Goal: Find specific page/section: Find specific page/section

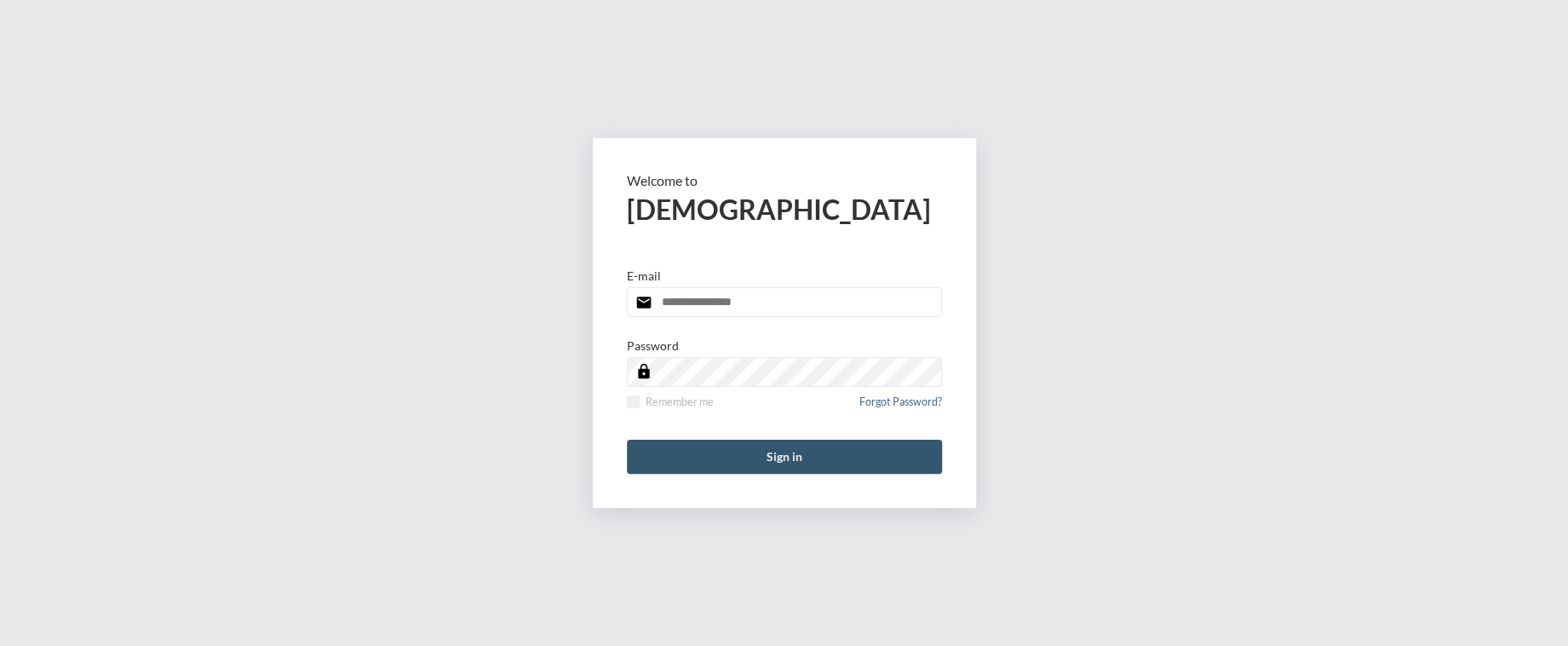
type input "**********"
click at [779, 449] on button "Sign in" at bounding box center [784, 457] width 315 height 35
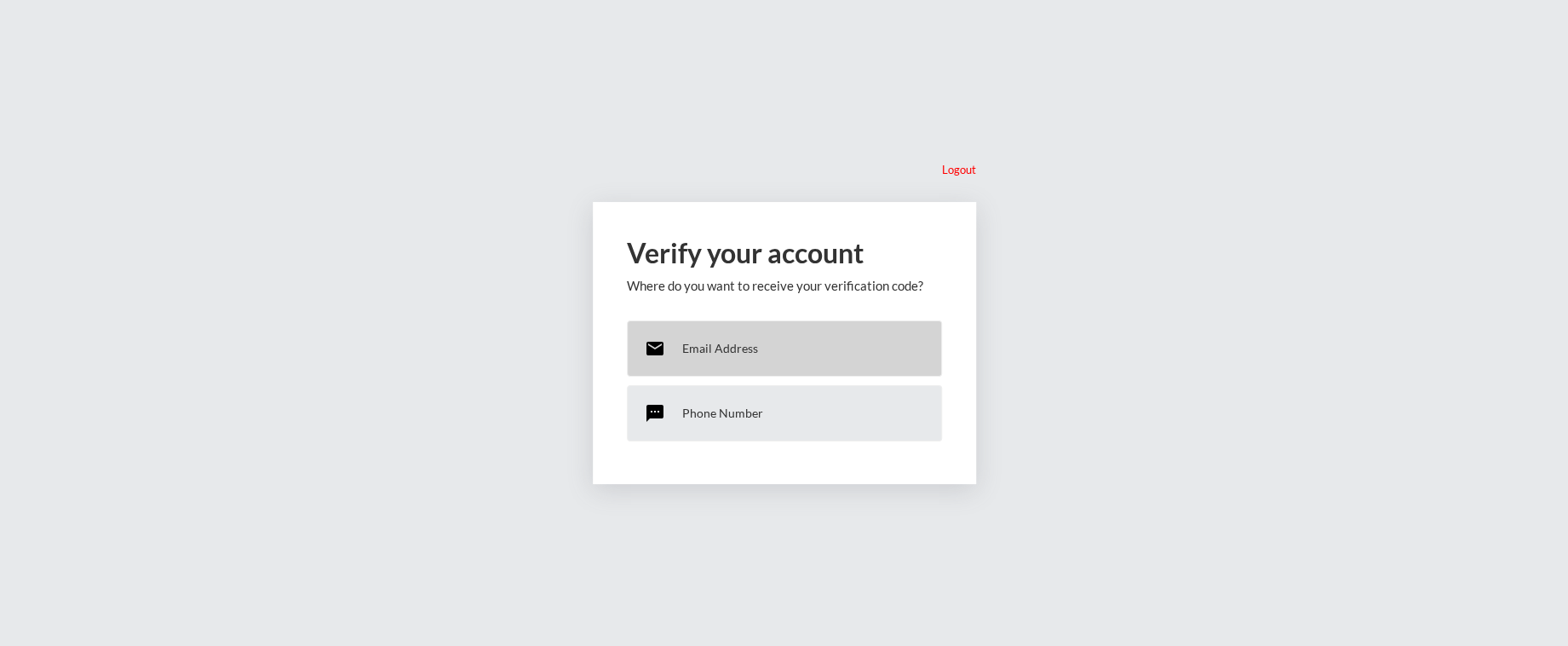
click at [729, 345] on p "Email Address" at bounding box center [720, 347] width 76 height 14
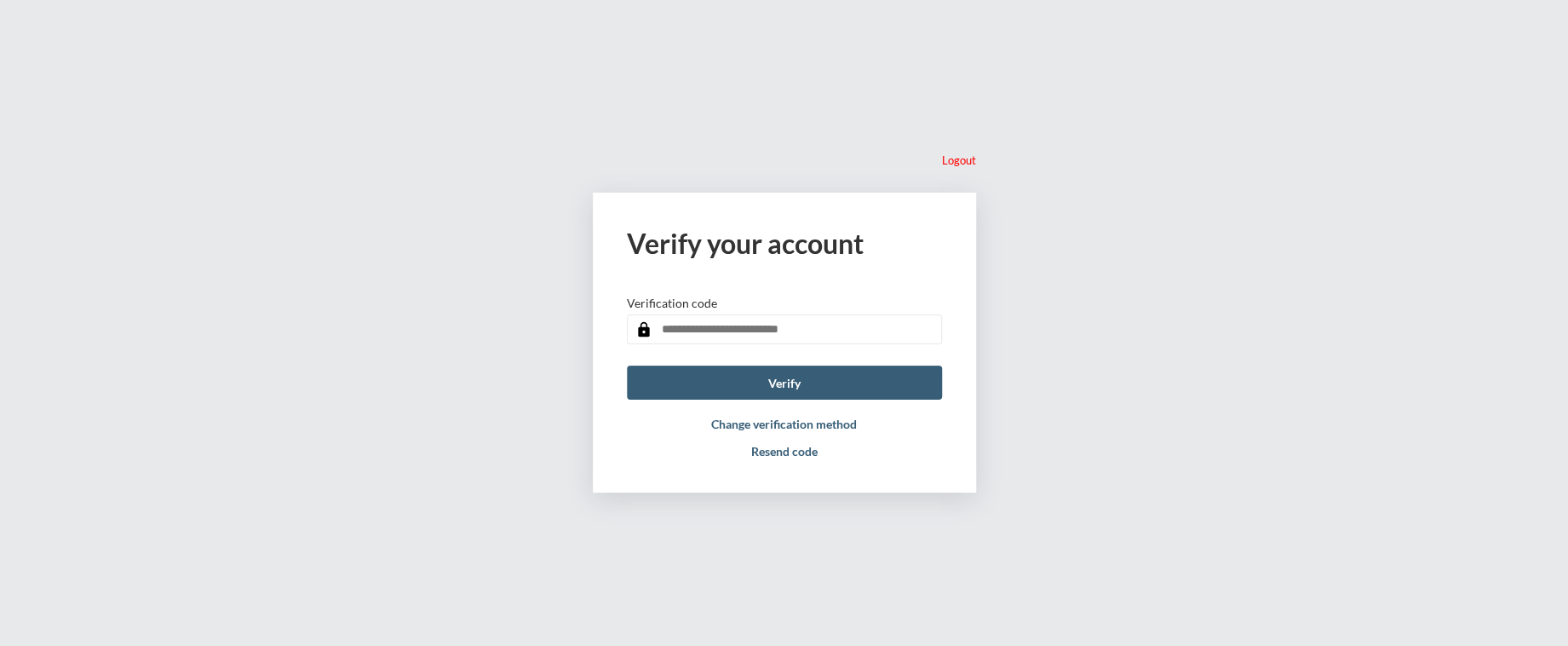
click at [725, 330] on input "text" at bounding box center [784, 329] width 315 height 30
paste input "******"
type input "******"
click at [721, 379] on button "Verify" at bounding box center [784, 383] width 315 height 35
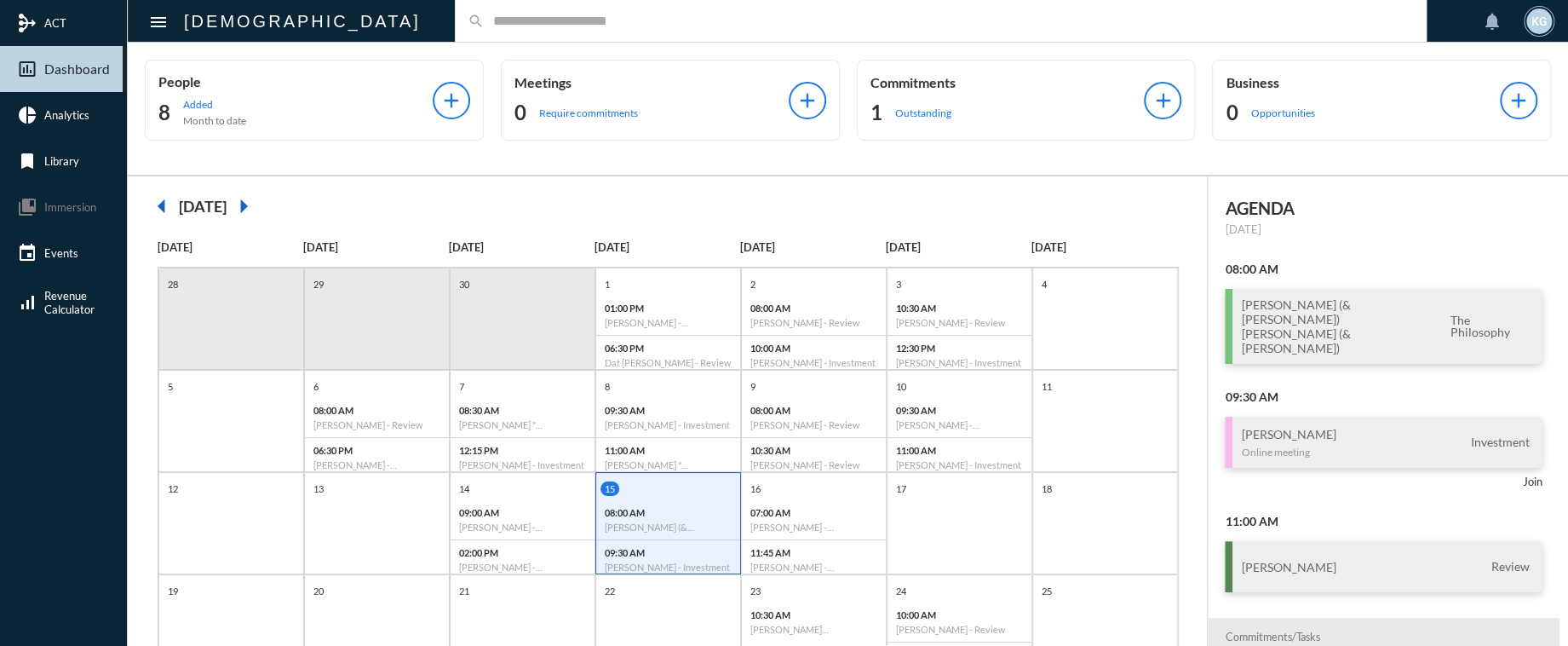
click at [485, 23] on input "text" at bounding box center [949, 20] width 930 height 14
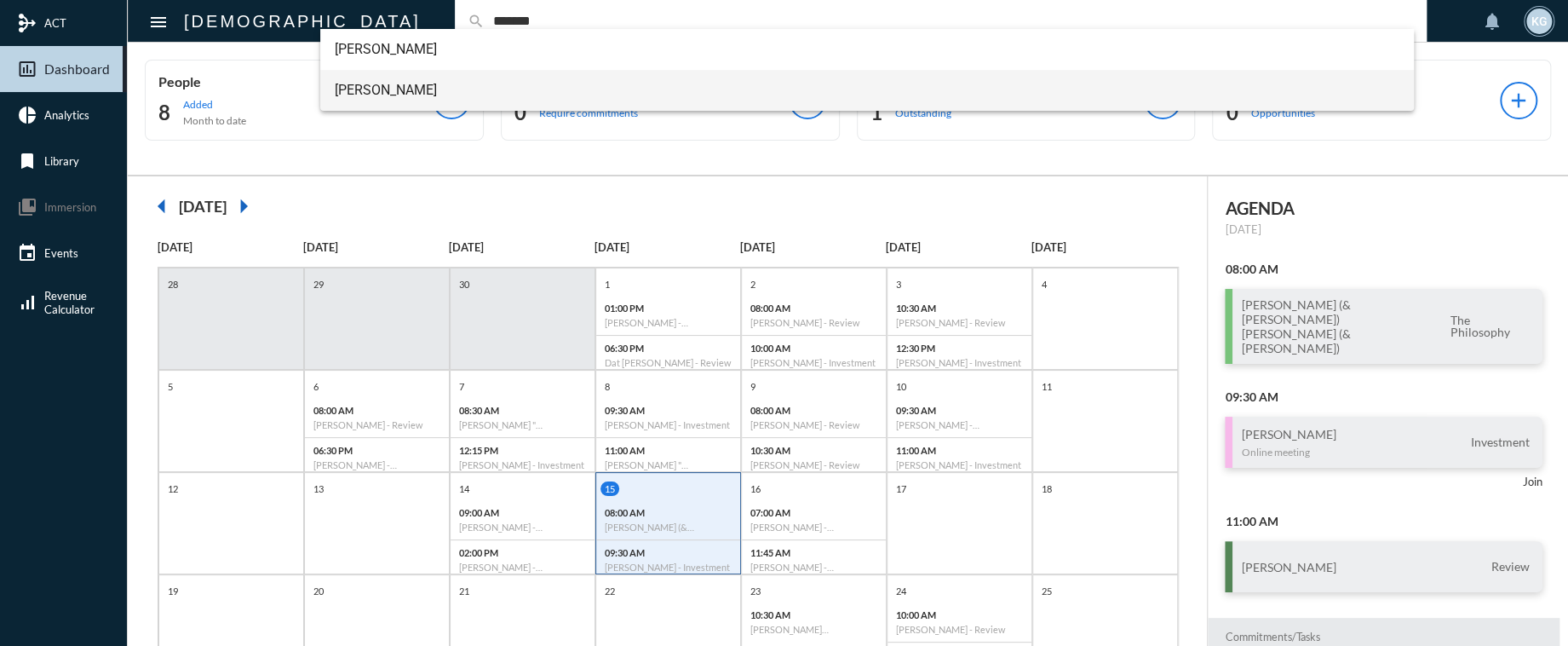
type input "*******"
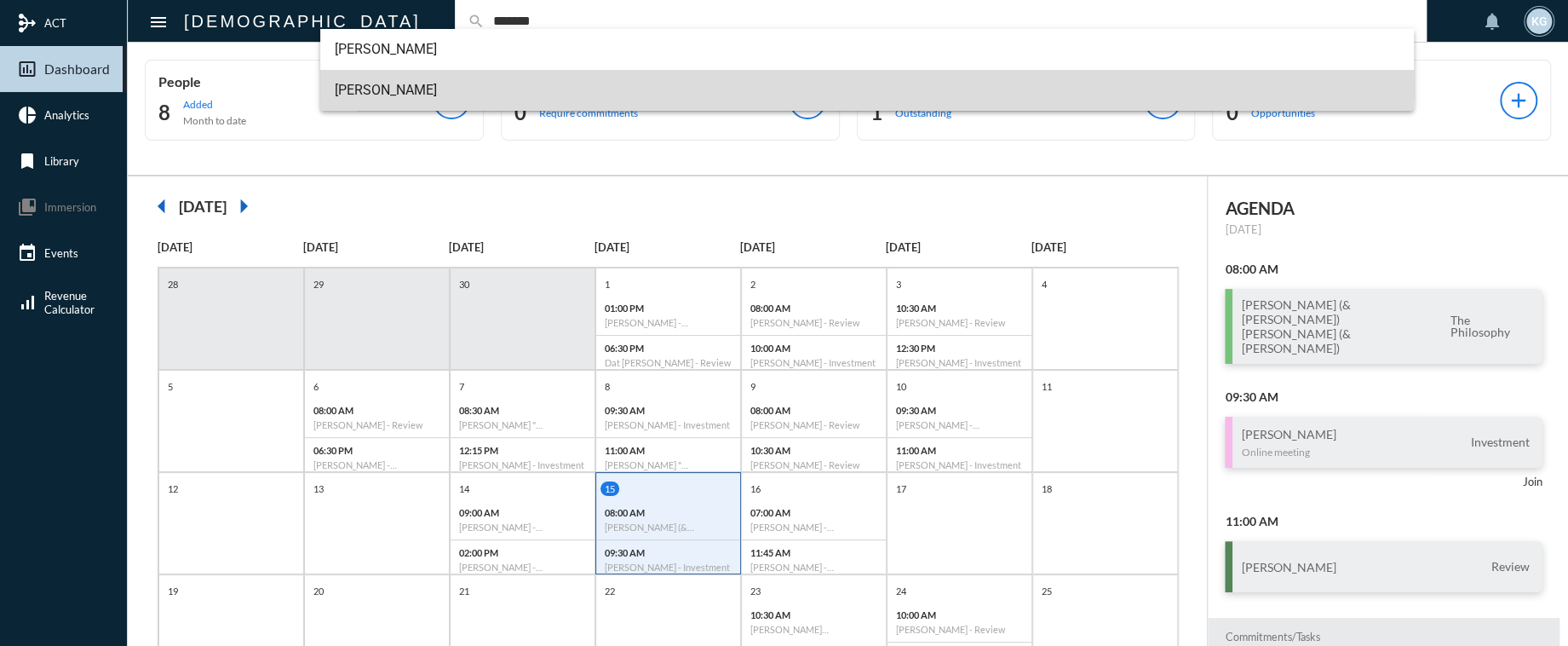
click at [344, 87] on span "[PERSON_NAME]" at bounding box center [867, 90] width 1066 height 41
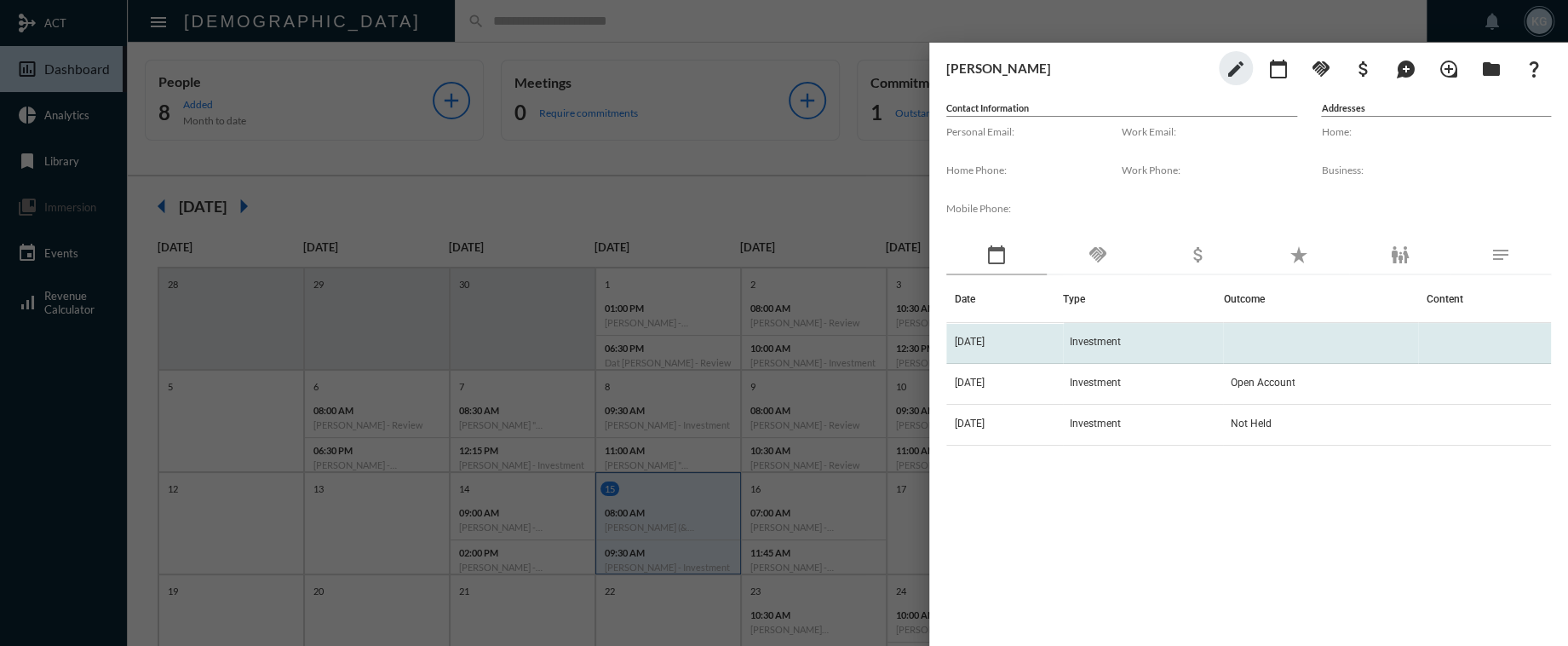
click at [1116, 340] on span "Investment" at bounding box center [1095, 342] width 51 height 12
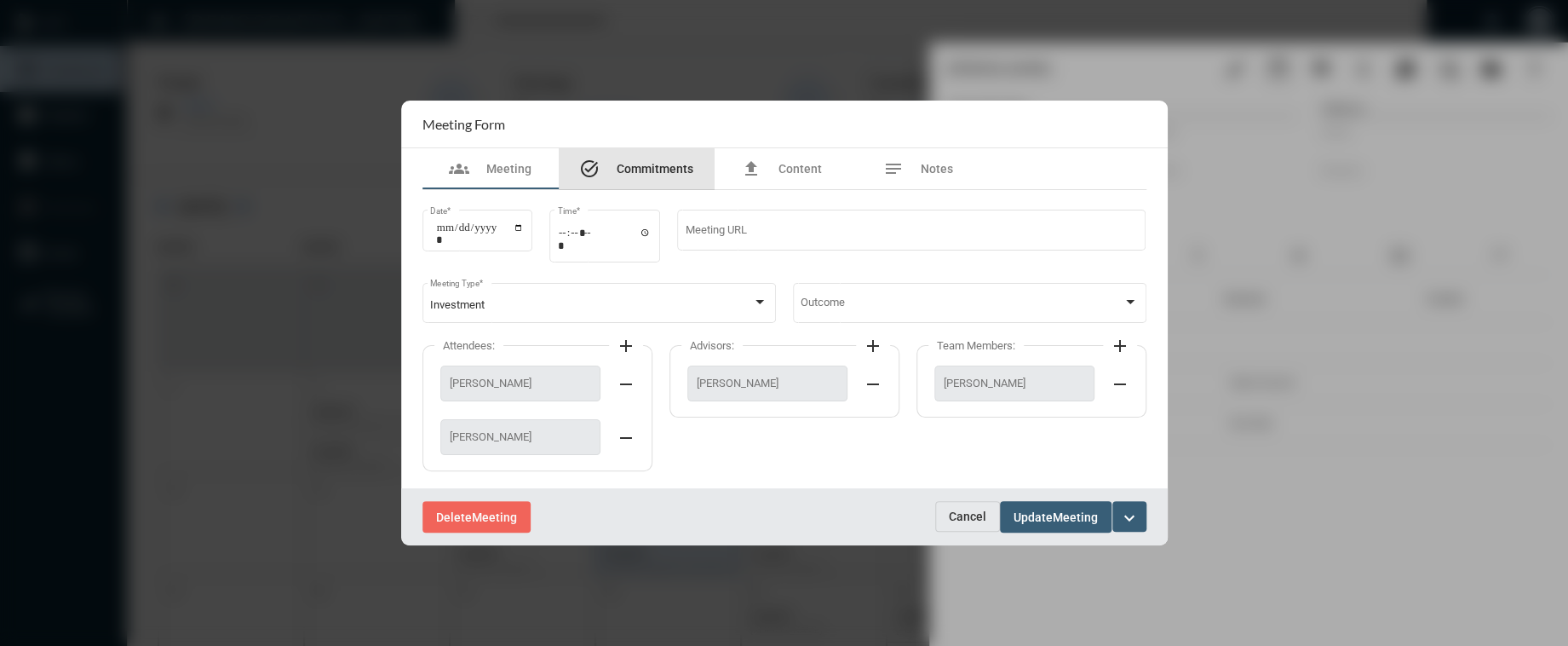
click at [665, 163] on span "Commitments" at bounding box center [655, 169] width 77 height 13
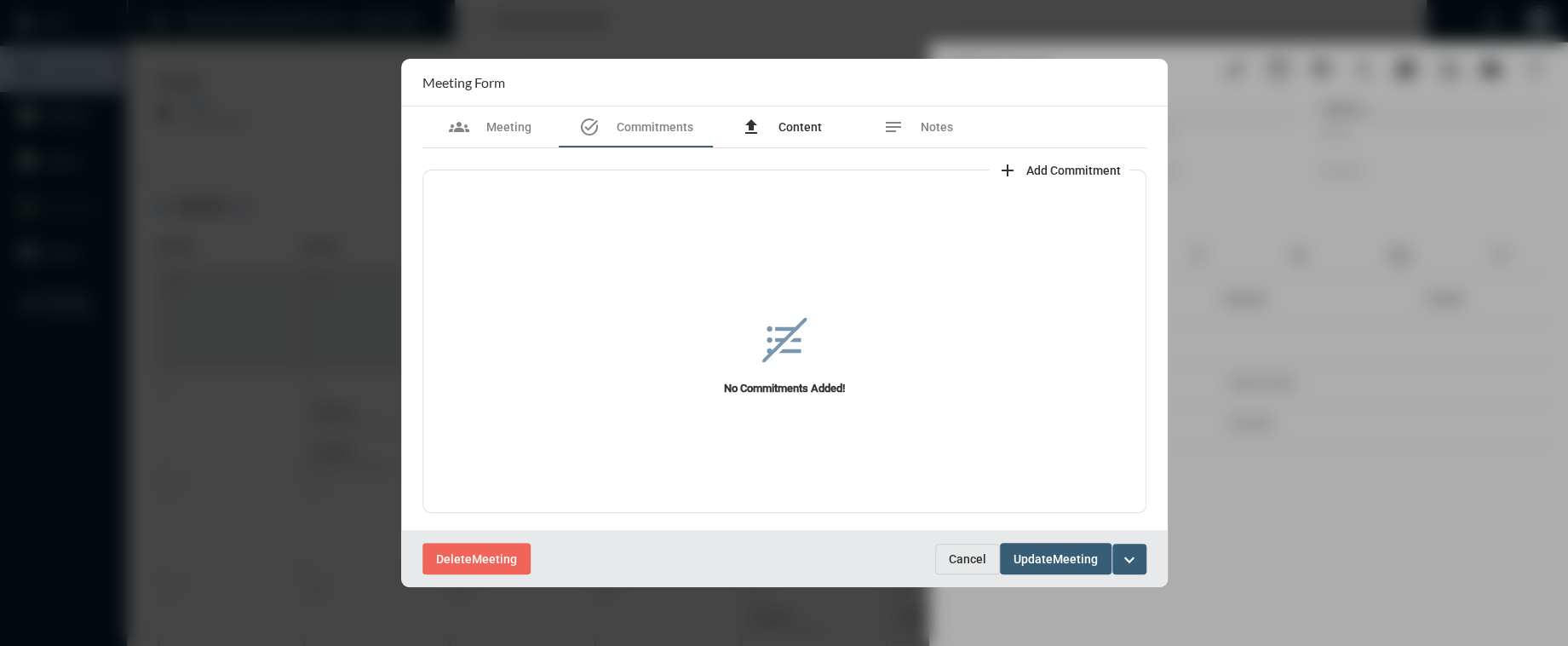
click at [793, 133] on span "Content" at bounding box center [799, 127] width 43 height 13
click at [923, 127] on span "Notes" at bounding box center [938, 127] width 33 height 13
click at [722, 30] on div at bounding box center [784, 323] width 1568 height 646
click at [961, 559] on span "Cancel" at bounding box center [967, 559] width 37 height 13
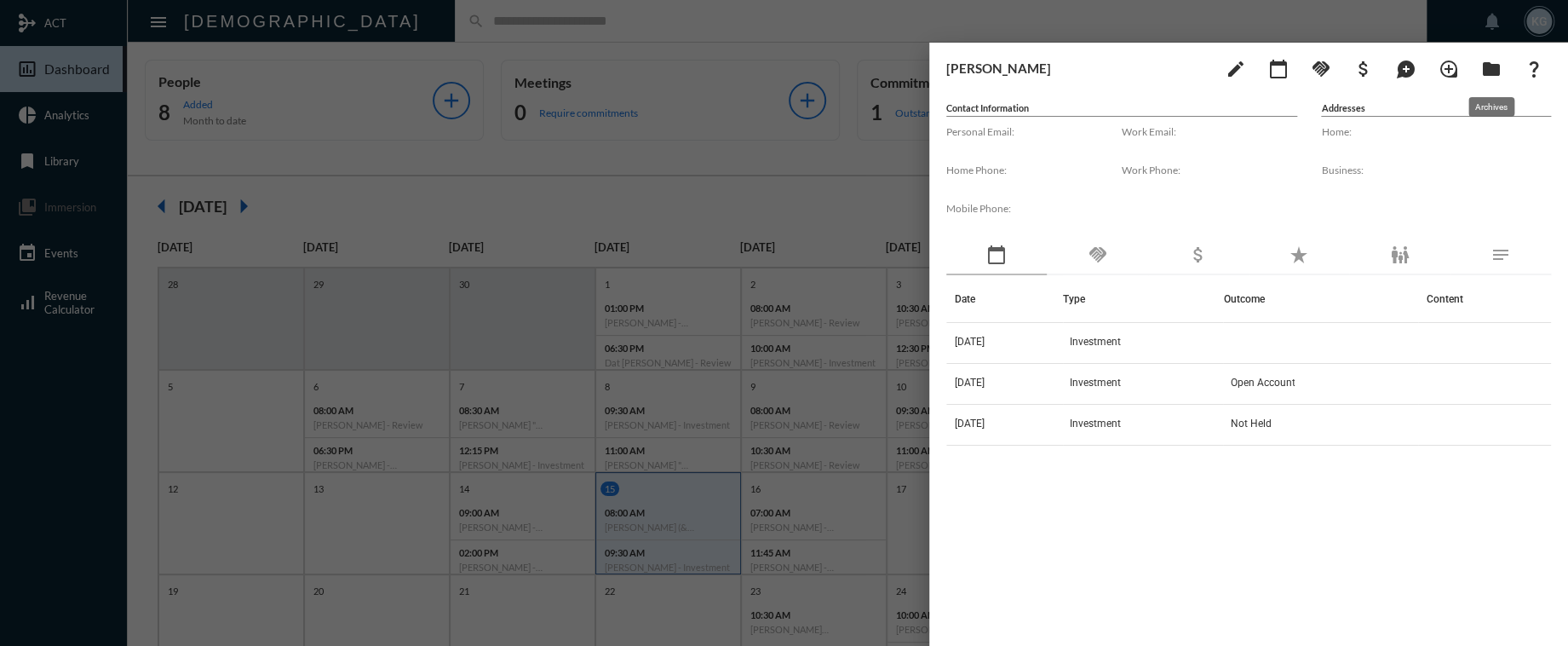
click at [1491, 68] on mat-icon "folder" at bounding box center [1491, 68] width 20 height 20
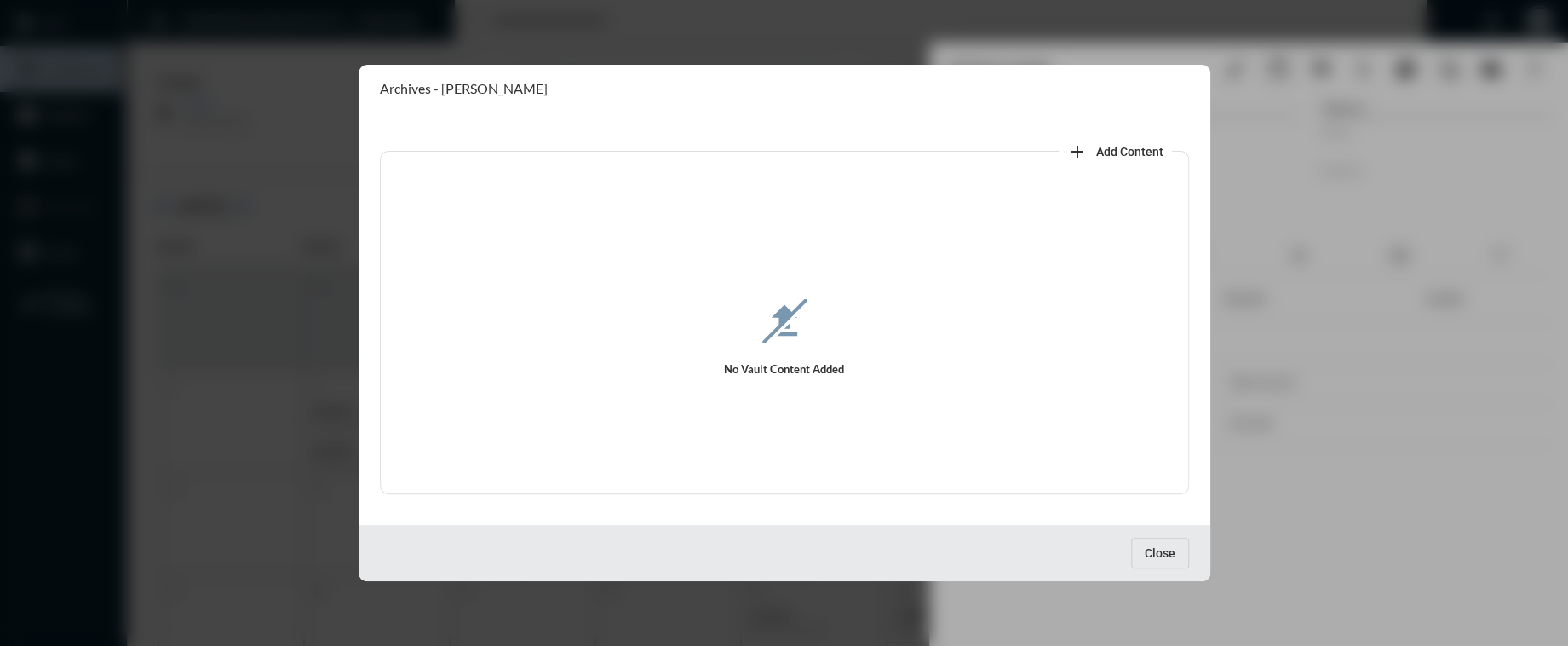
click at [1158, 546] on span "Close" at bounding box center [1160, 553] width 31 height 13
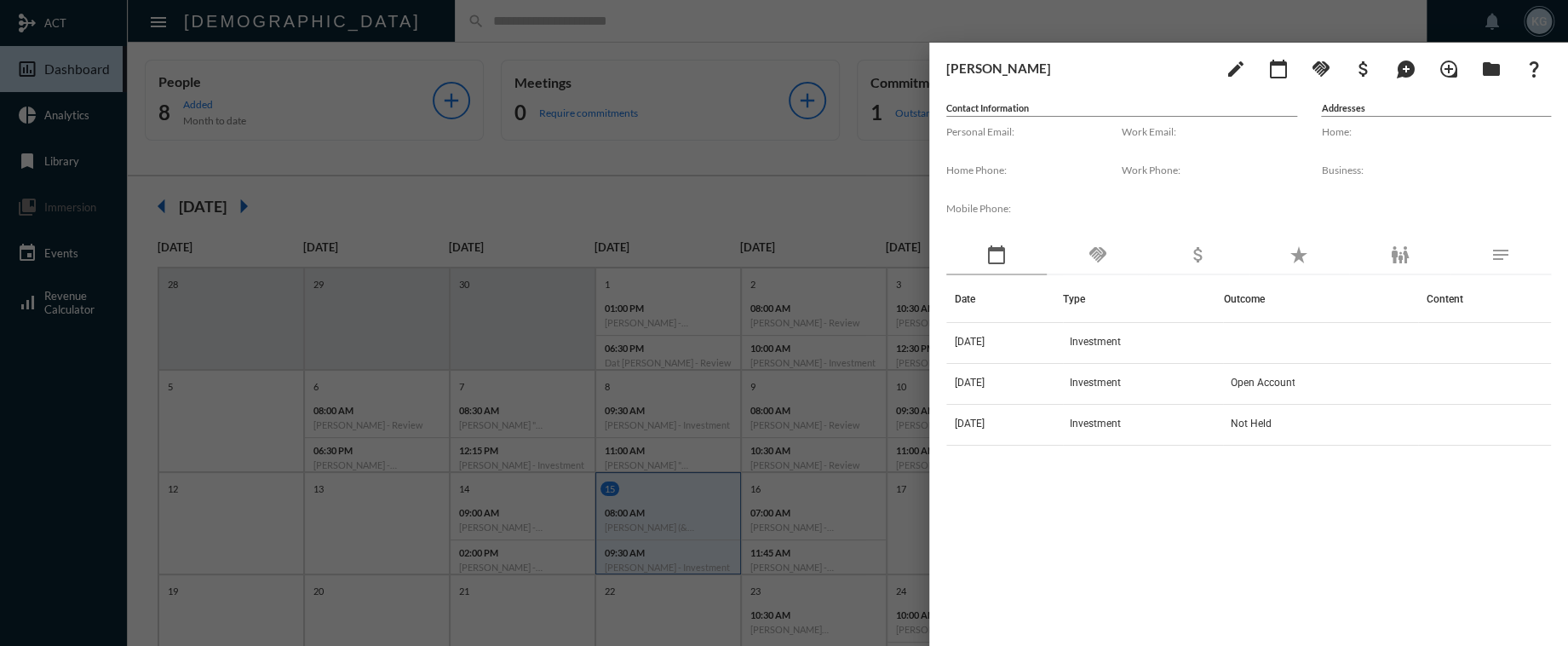
click at [718, 114] on div at bounding box center [784, 323] width 1568 height 646
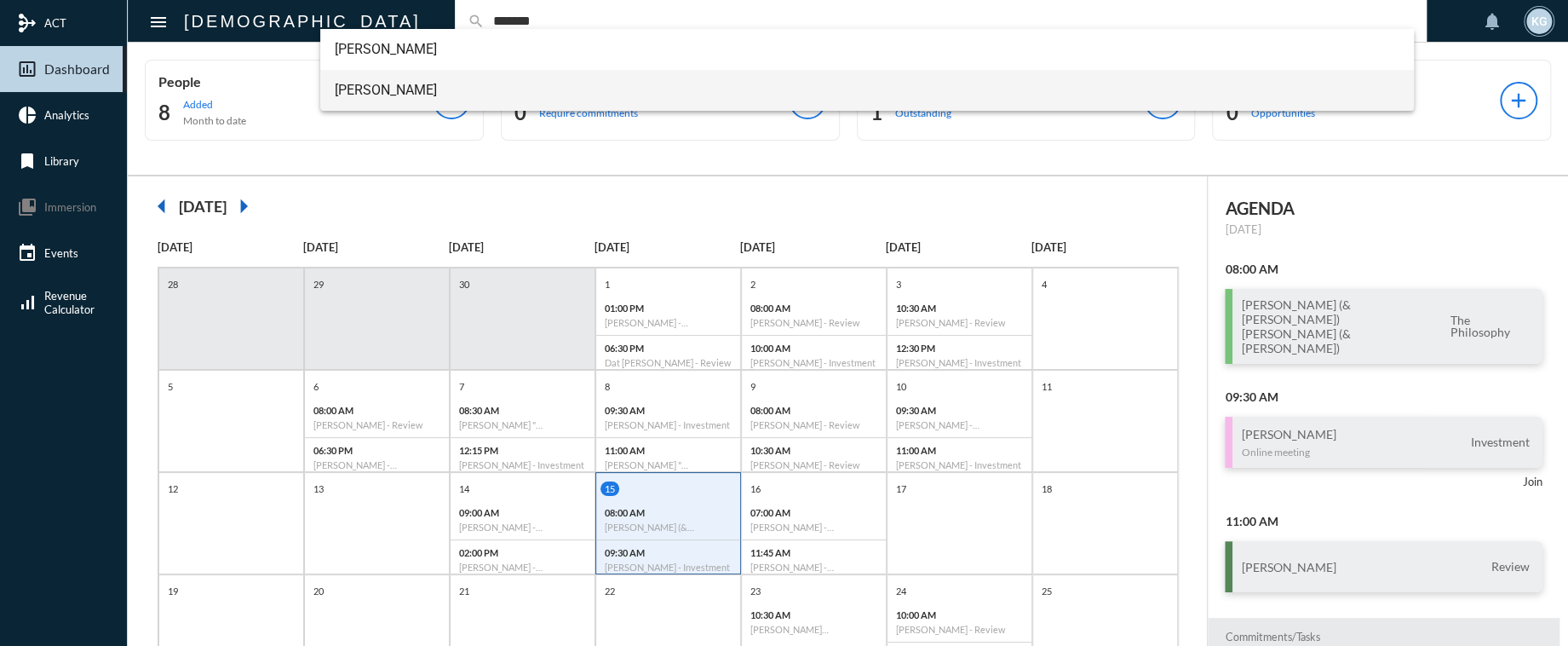
type input "*******"
click at [391, 83] on span "[PERSON_NAME]" at bounding box center [867, 90] width 1066 height 41
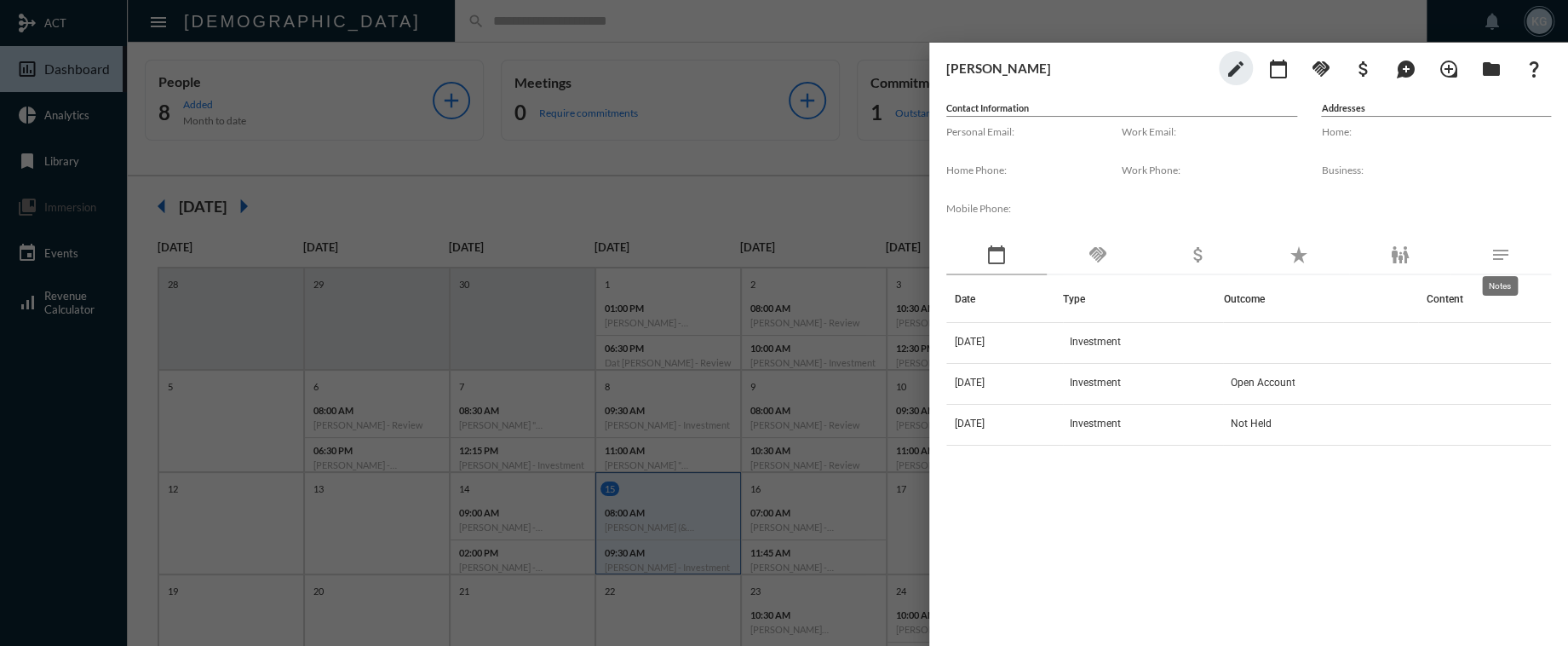
click at [1507, 255] on mat-icon "notes" at bounding box center [1501, 254] width 20 height 20
click at [1502, 249] on mat-icon "notes" at bounding box center [1501, 254] width 20 height 20
click at [678, 157] on div at bounding box center [784, 323] width 1568 height 646
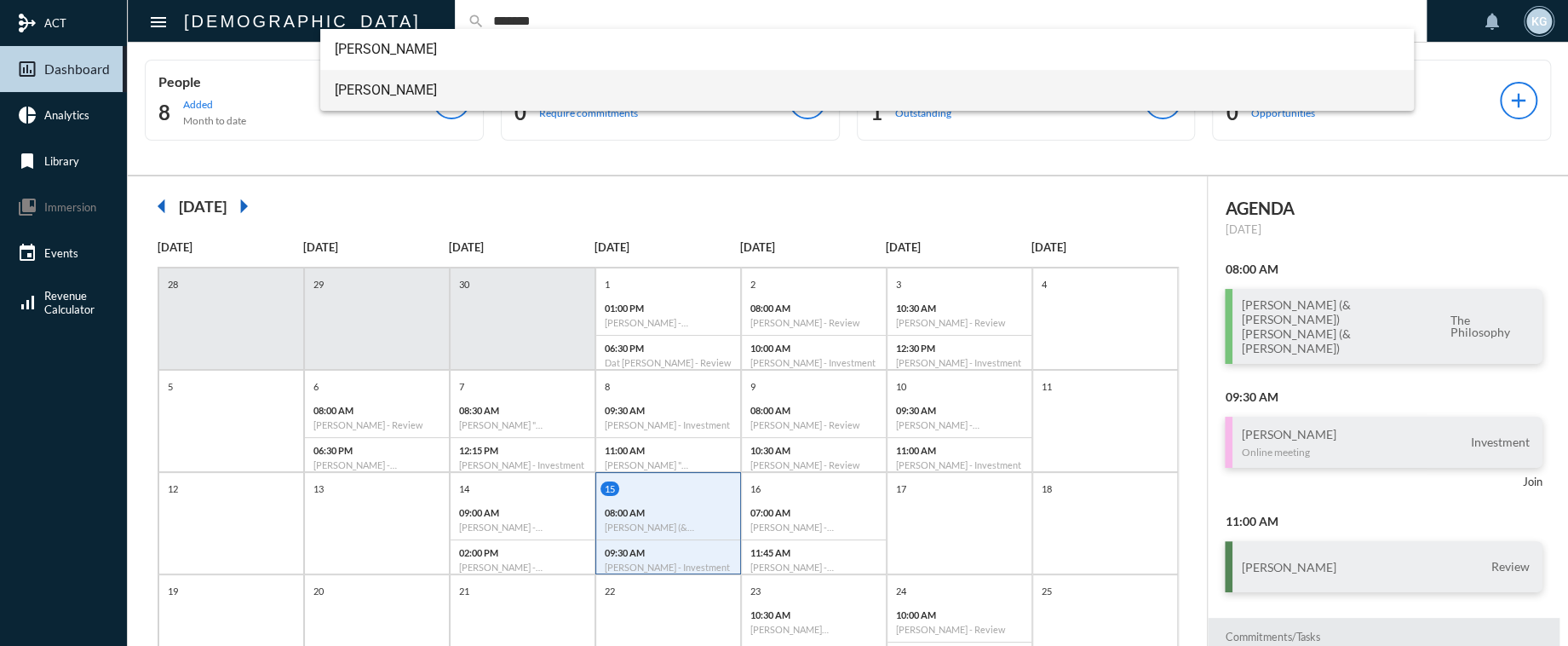
type input "*******"
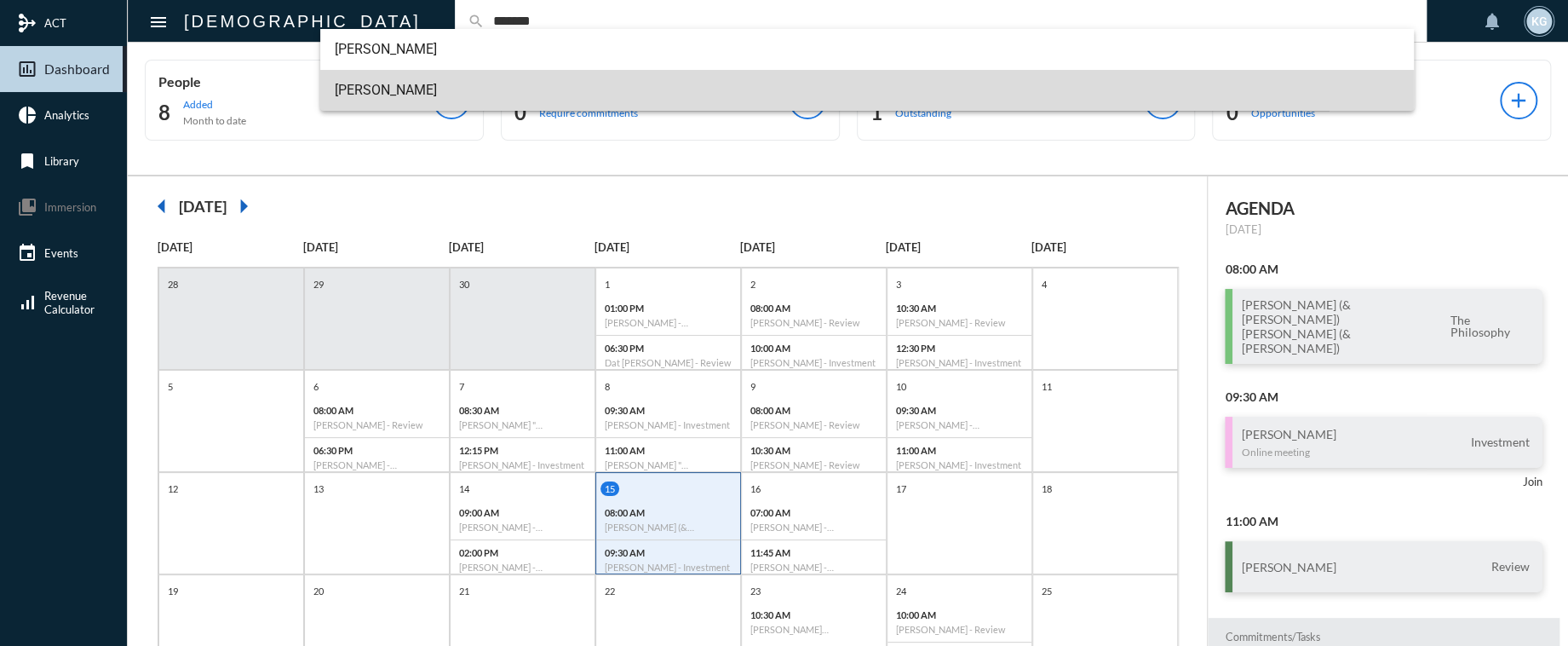
click at [398, 87] on span "[PERSON_NAME]" at bounding box center [867, 90] width 1066 height 41
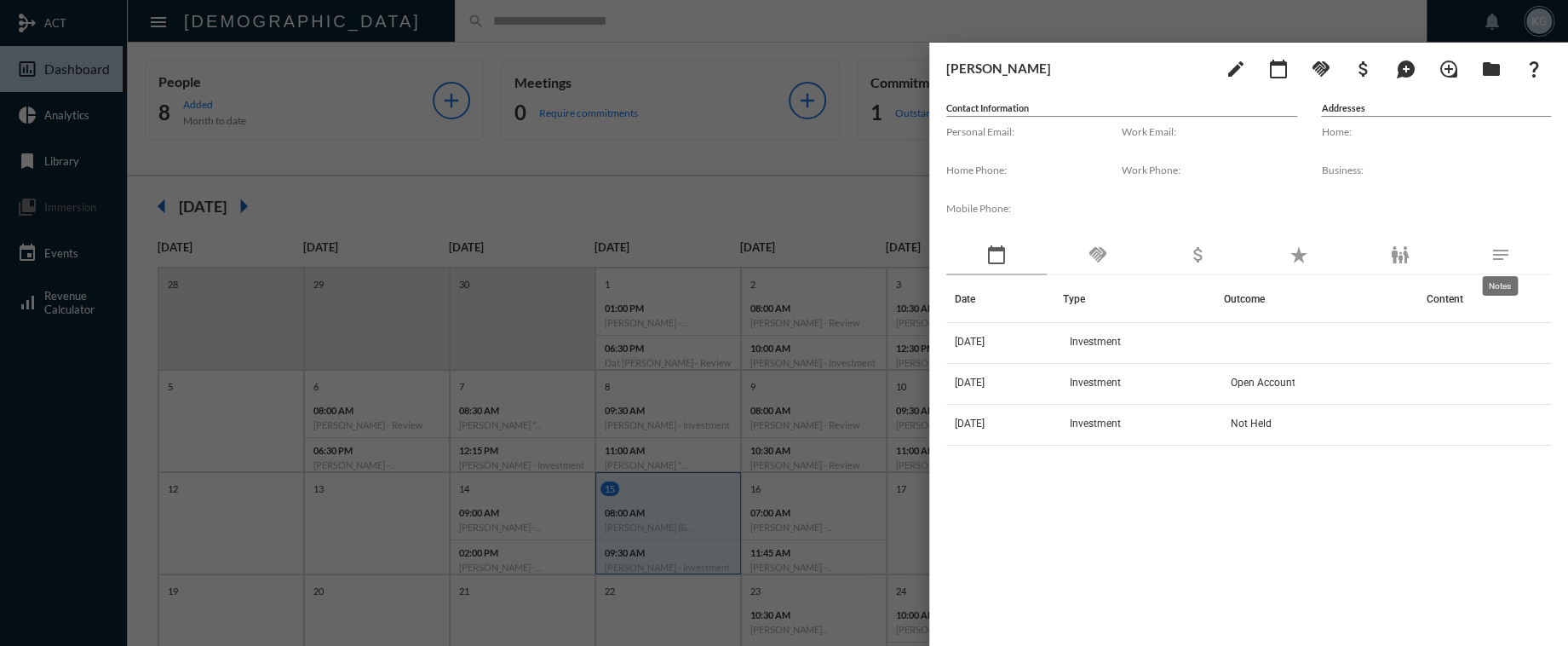
click at [1502, 248] on mat-icon "notes" at bounding box center [1501, 254] width 20 height 20
click at [985, 251] on div "calendar_today" at bounding box center [996, 255] width 101 height 39
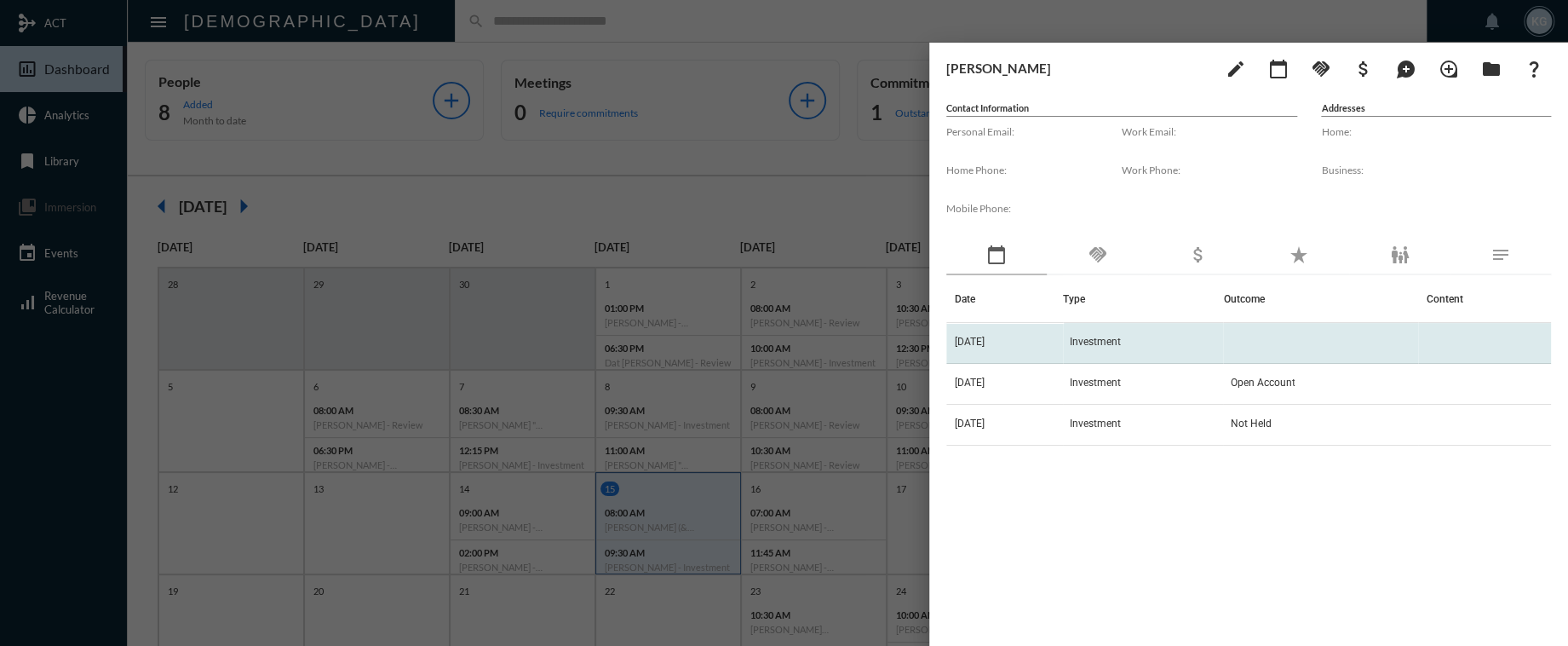
click at [1059, 347] on td "[DATE]" at bounding box center [1005, 343] width 117 height 41
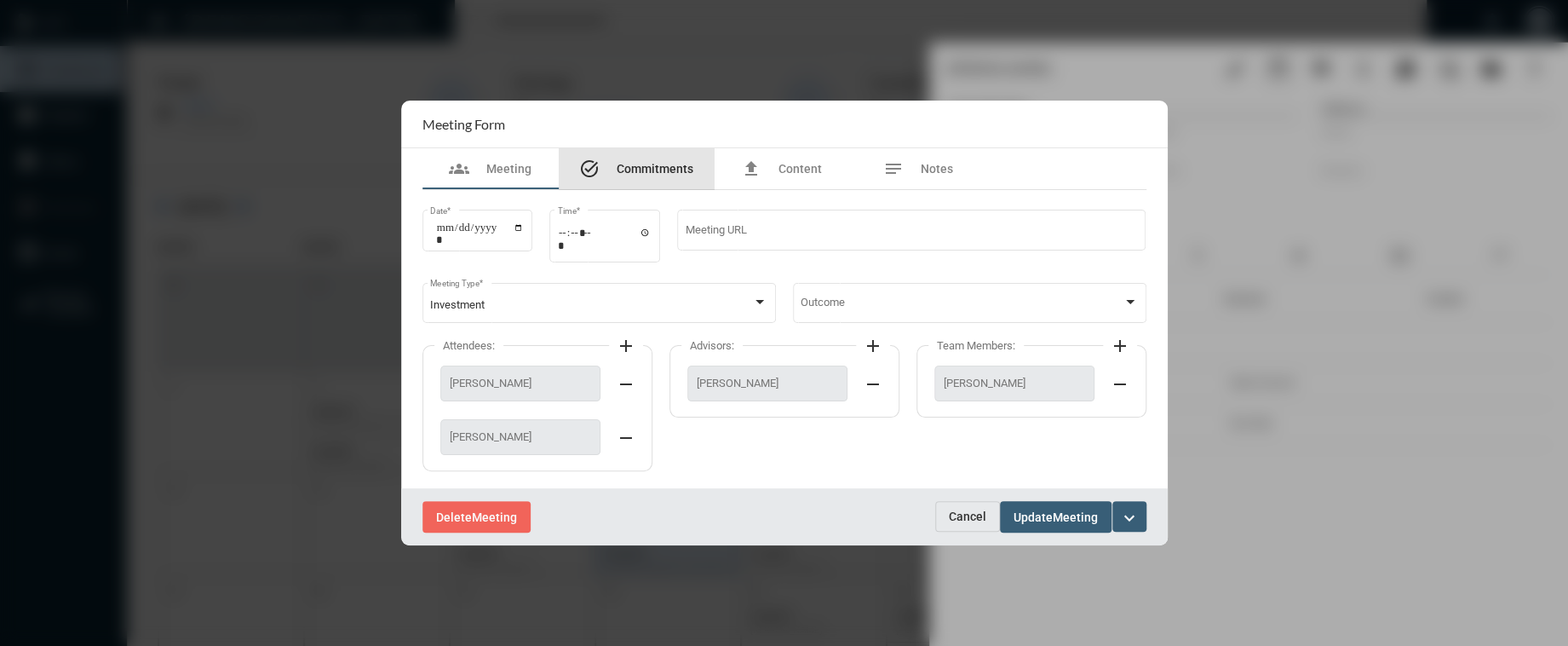
click at [667, 163] on span "Commitments" at bounding box center [655, 169] width 77 height 13
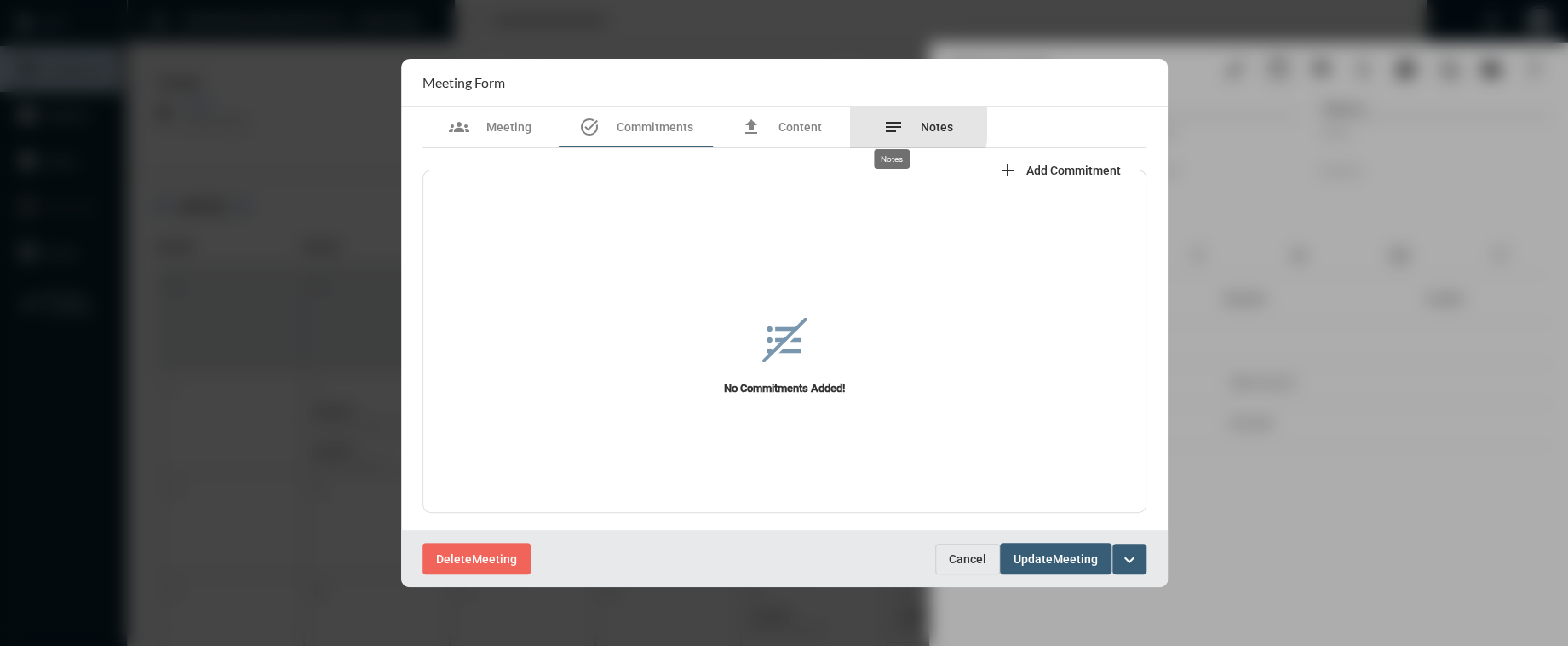
click at [894, 120] on mat-icon "notes" at bounding box center [893, 127] width 20 height 20
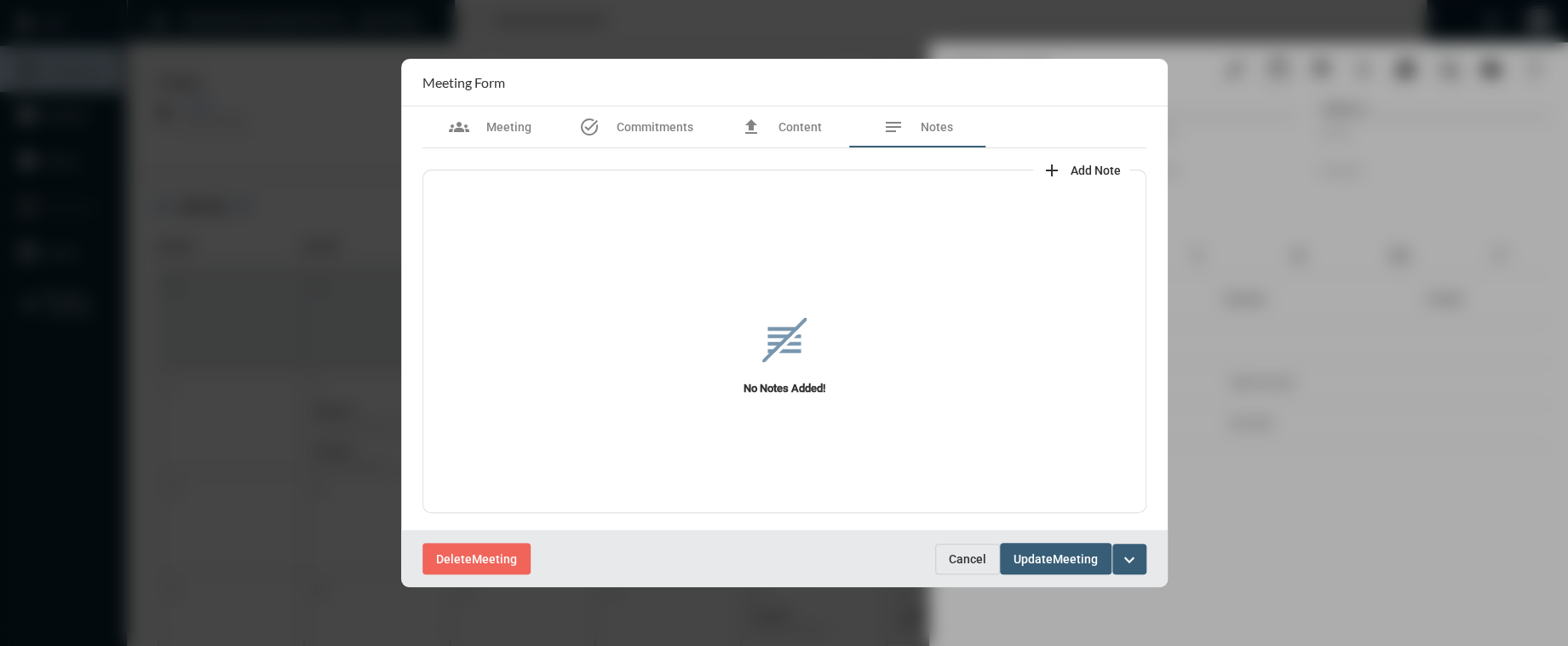
click at [951, 553] on span "Cancel" at bounding box center [967, 559] width 37 height 13
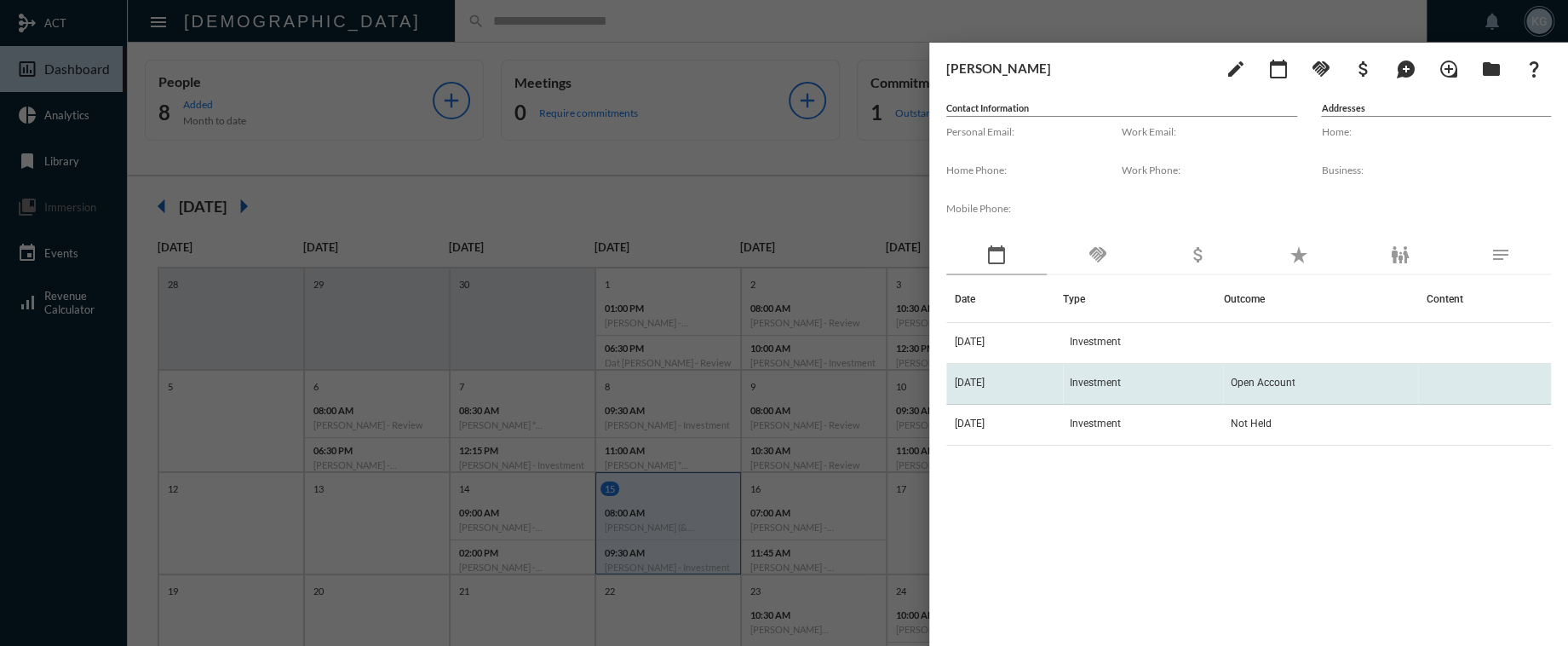
click at [1063, 387] on td "[DATE]" at bounding box center [1005, 384] width 117 height 41
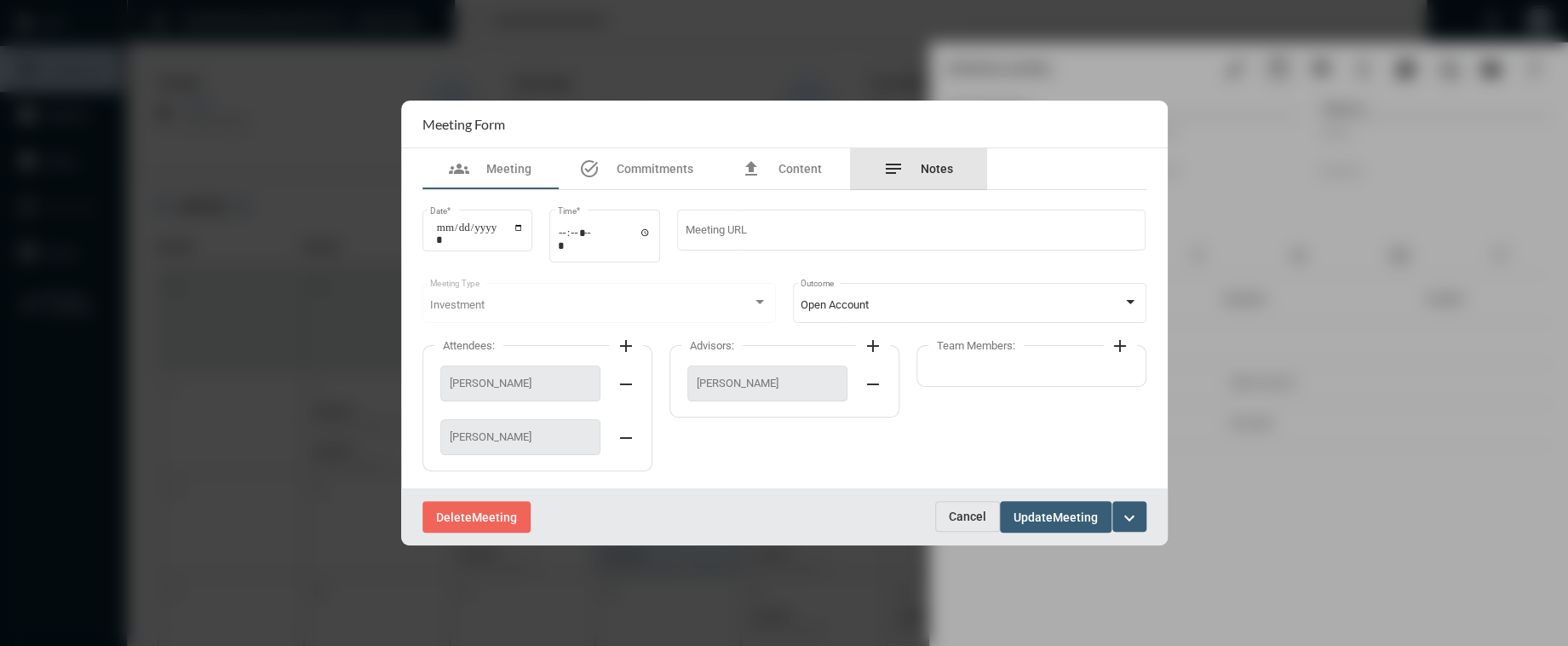
click at [923, 171] on span "Notes" at bounding box center [938, 169] width 33 height 13
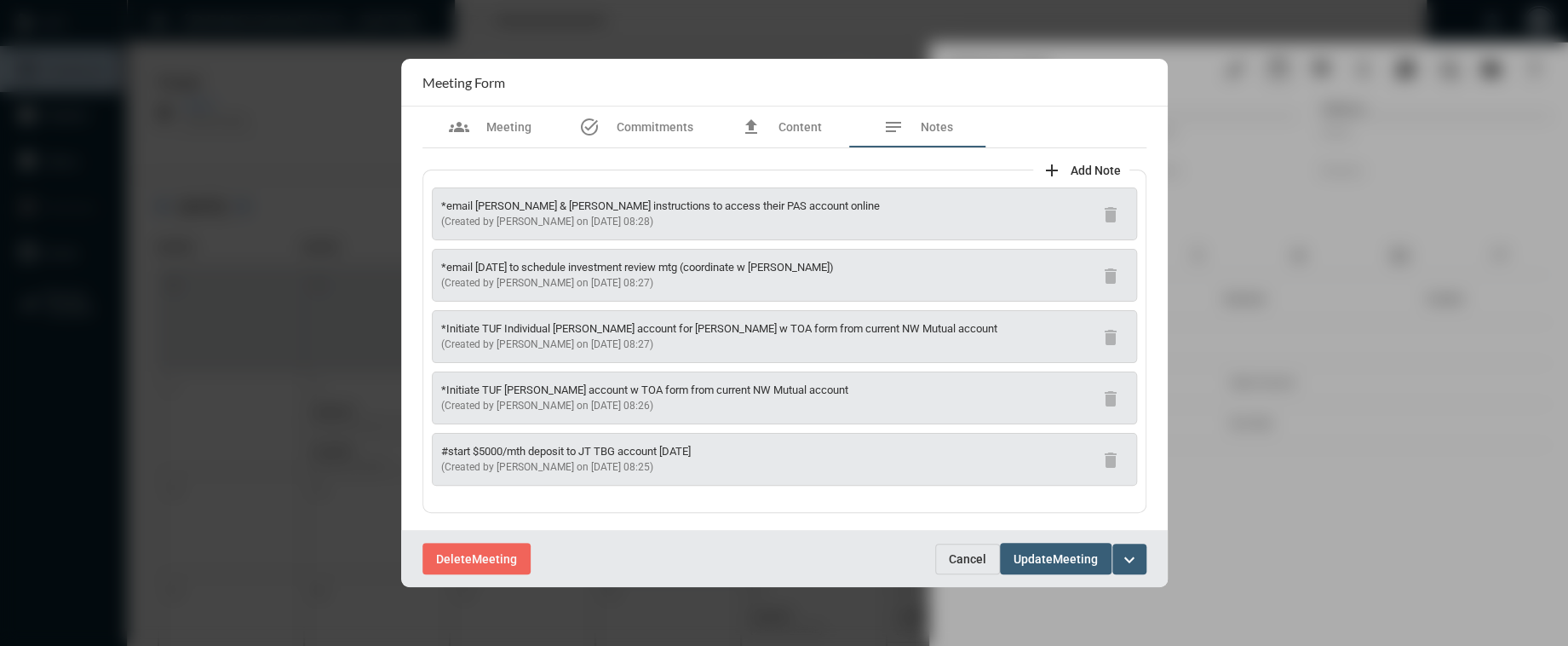
click at [646, 349] on p "(Created by [PERSON_NAME] on [DATE] 08:27)" at bounding box center [720, 344] width 557 height 12
click at [1329, 163] on div at bounding box center [784, 323] width 1568 height 646
